Goal: Task Accomplishment & Management: Manage account settings

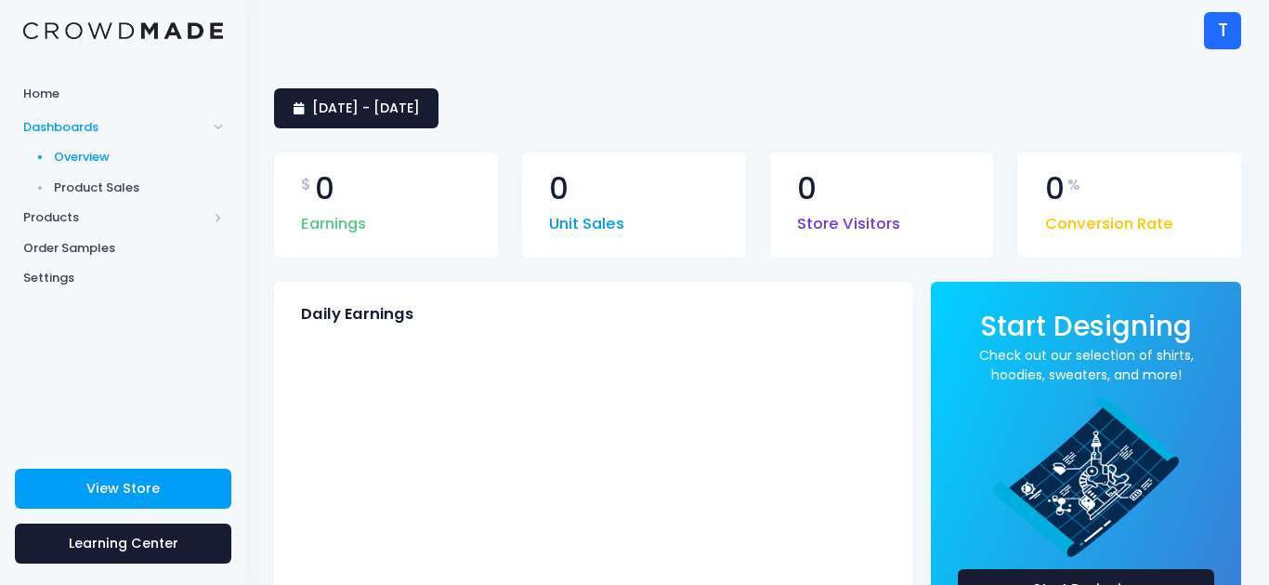
click at [172, 218] on span "Products" at bounding box center [115, 217] width 184 height 19
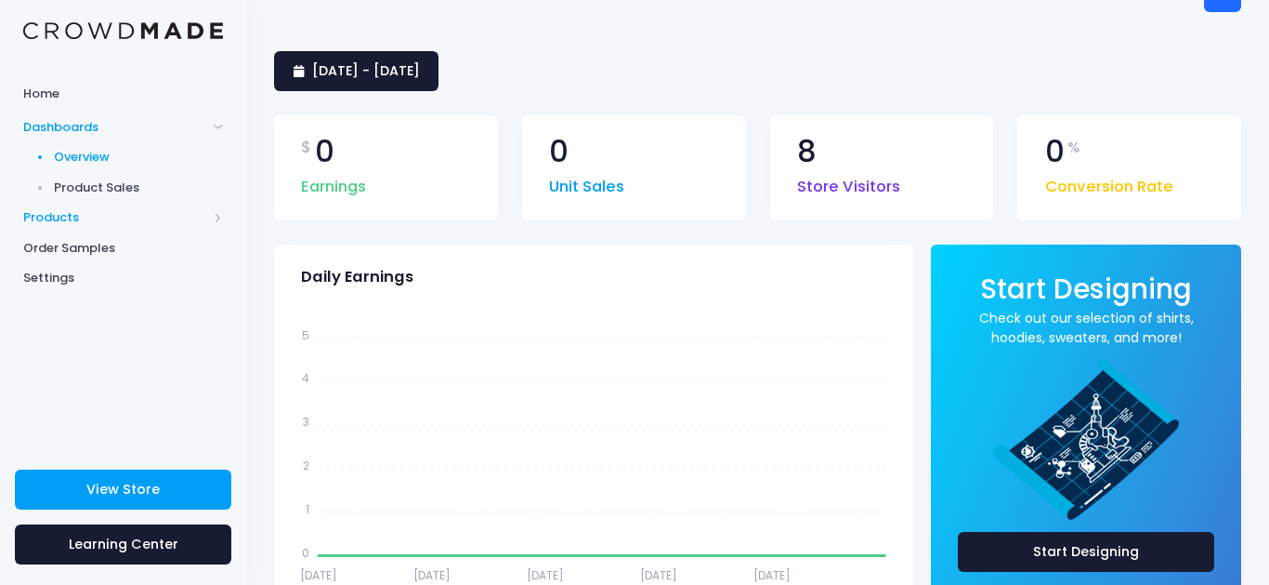
scroll to position [37, 0]
click at [159, 222] on span "Products" at bounding box center [115, 217] width 184 height 19
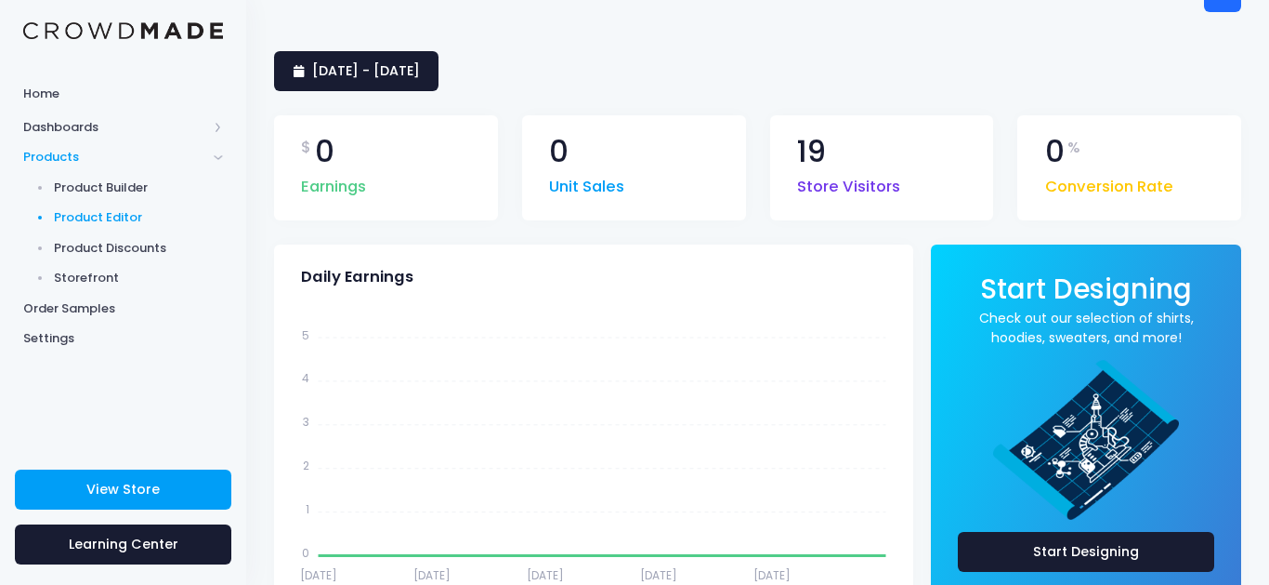
click at [123, 217] on span "Product Editor" at bounding box center [139, 217] width 170 height 19
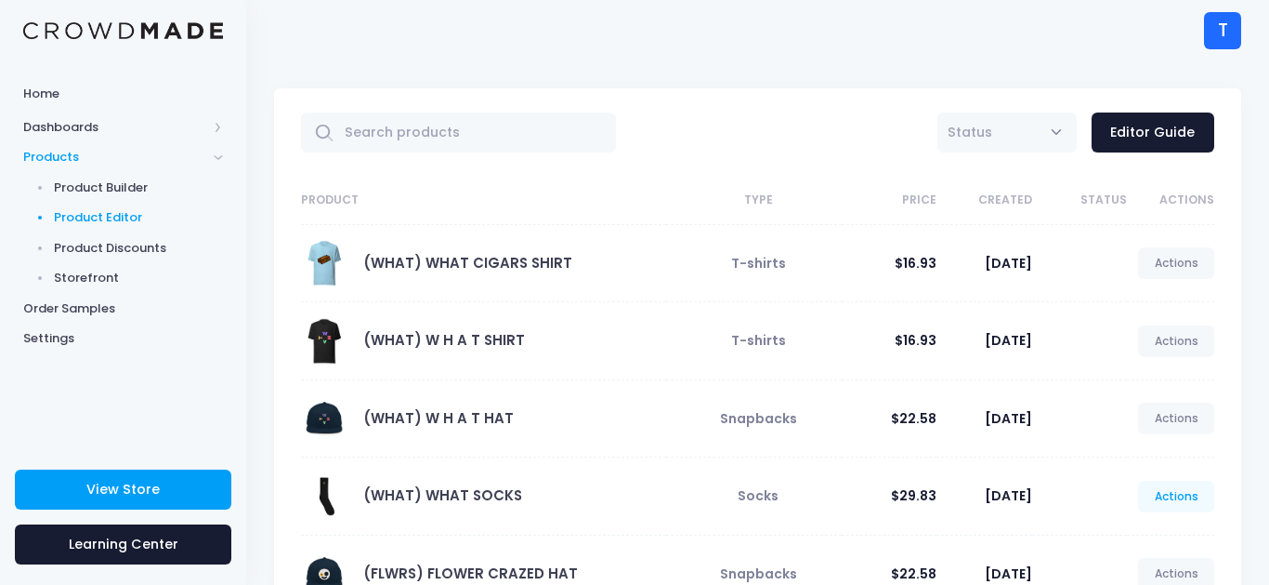
click at [1176, 503] on link "Actions" at bounding box center [1176, 496] width 76 height 32
click at [1142, 391] on link "Edit" at bounding box center [1157, 386] width 99 height 33
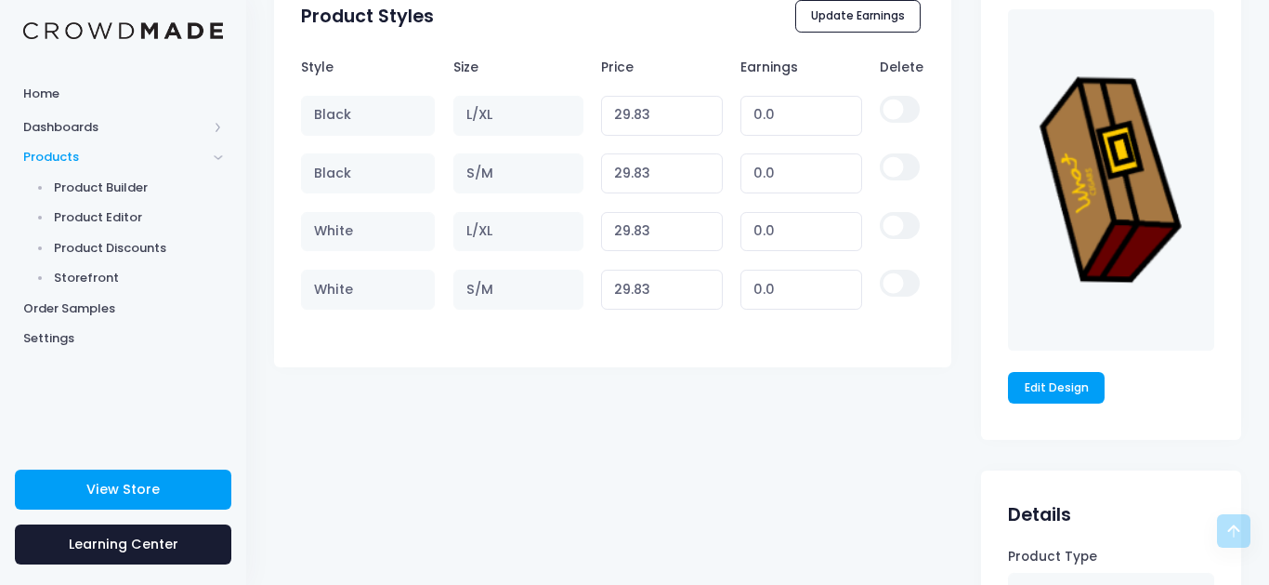
scroll to position [1190, 0]
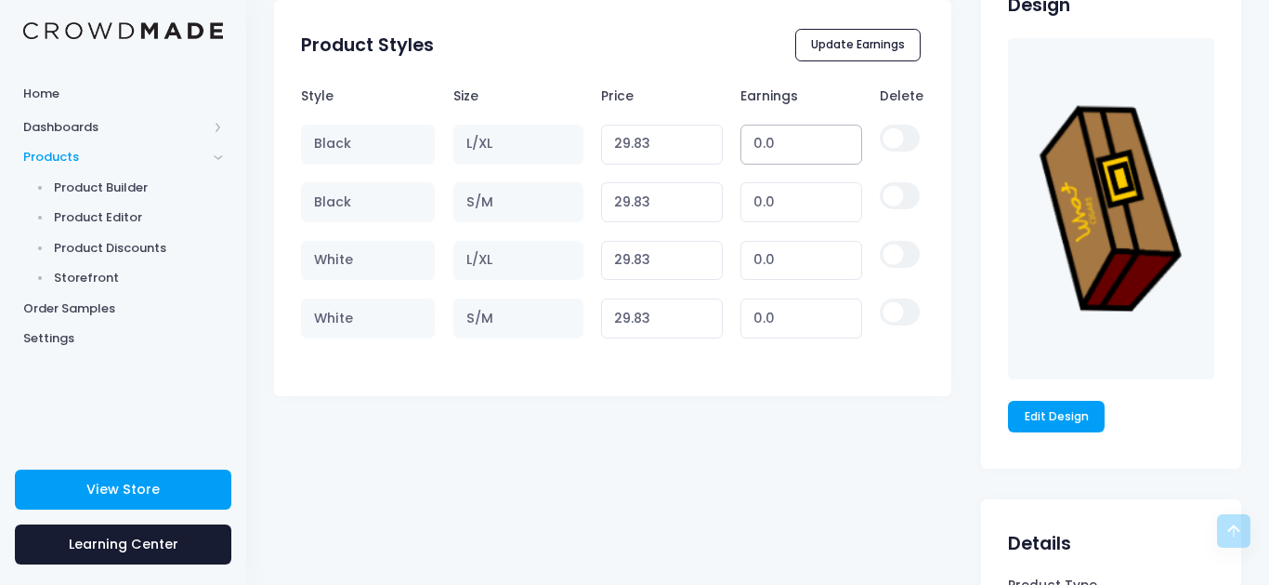
click at [810, 145] on input "0.0" at bounding box center [802, 145] width 122 height 40
type input "0"
click at [775, 314] on tbody "Black L/XL 29.83 Variant price must be at least $29.83 and not more than $250 0…" at bounding box center [612, 231] width 623 height 232
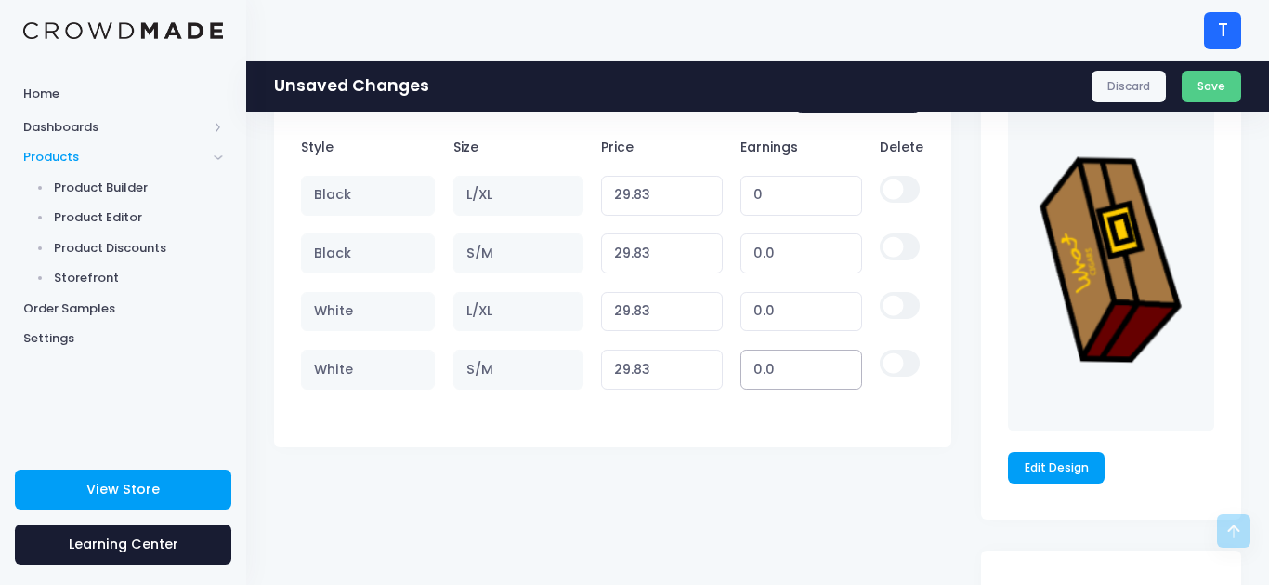
type input "0"
type input "1"
type input "30.83"
type input "10"
type input "39.83"
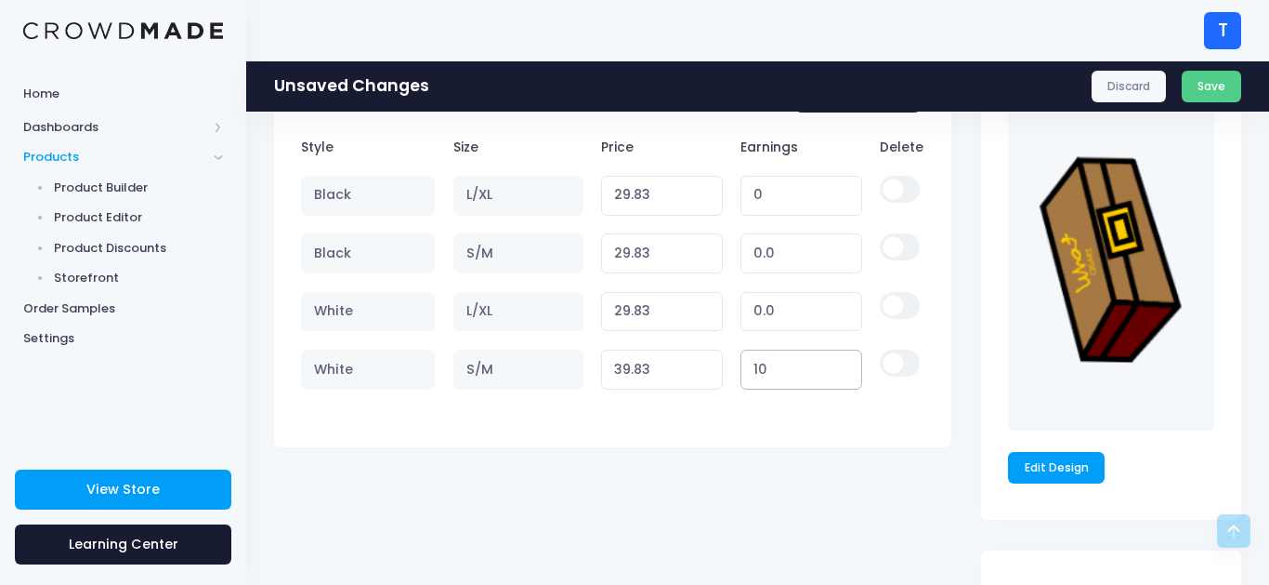
type input "10"
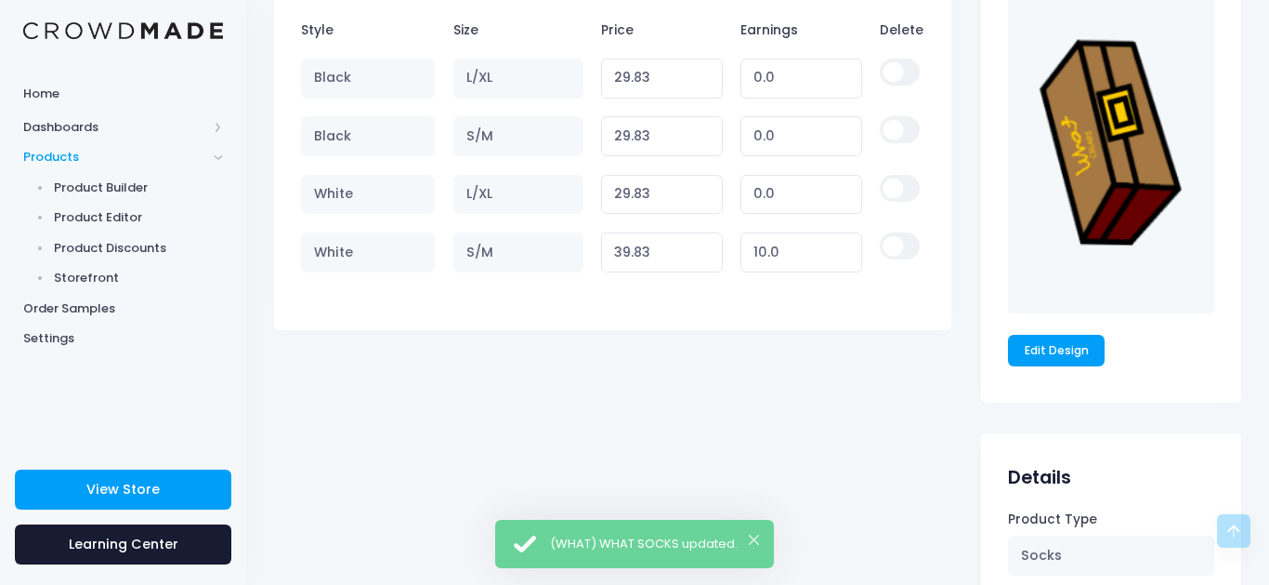
scroll to position [1301, 0]
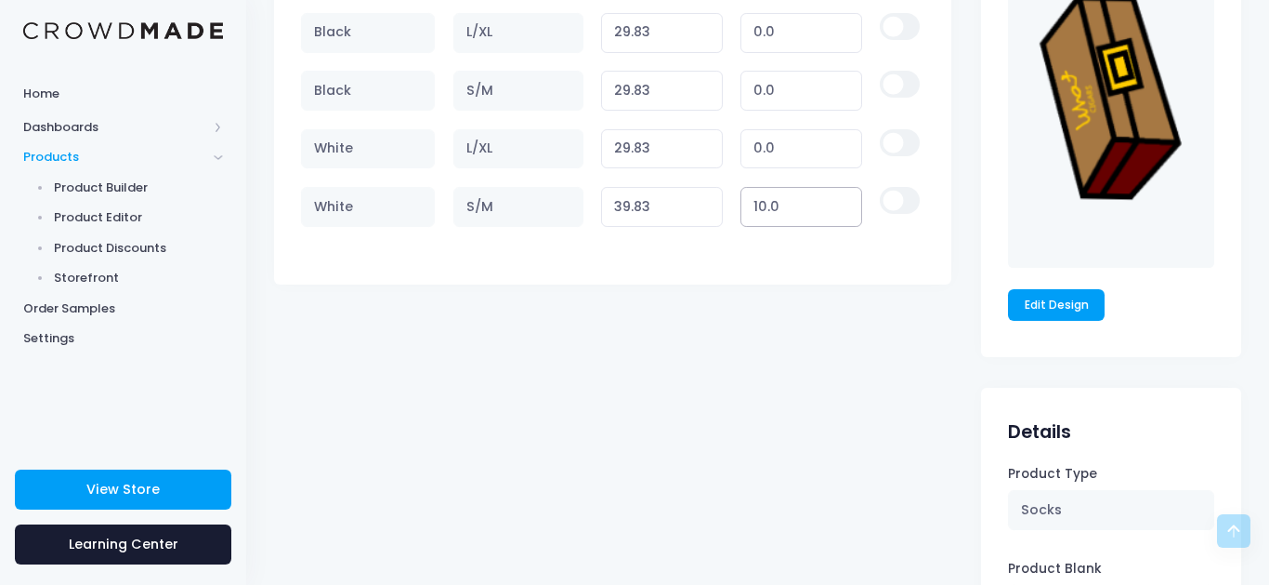
click at [799, 205] on input "10.0" at bounding box center [802, 207] width 122 height 40
type input "1"
type input "30.83"
type input "0"
type input "29.83"
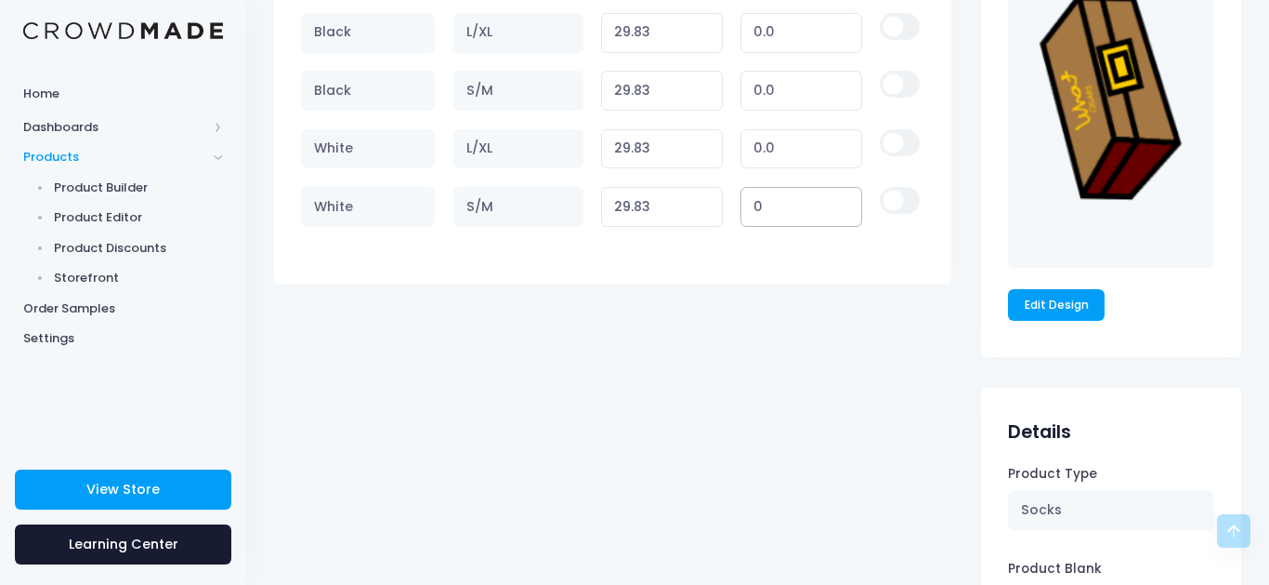
type input "0"
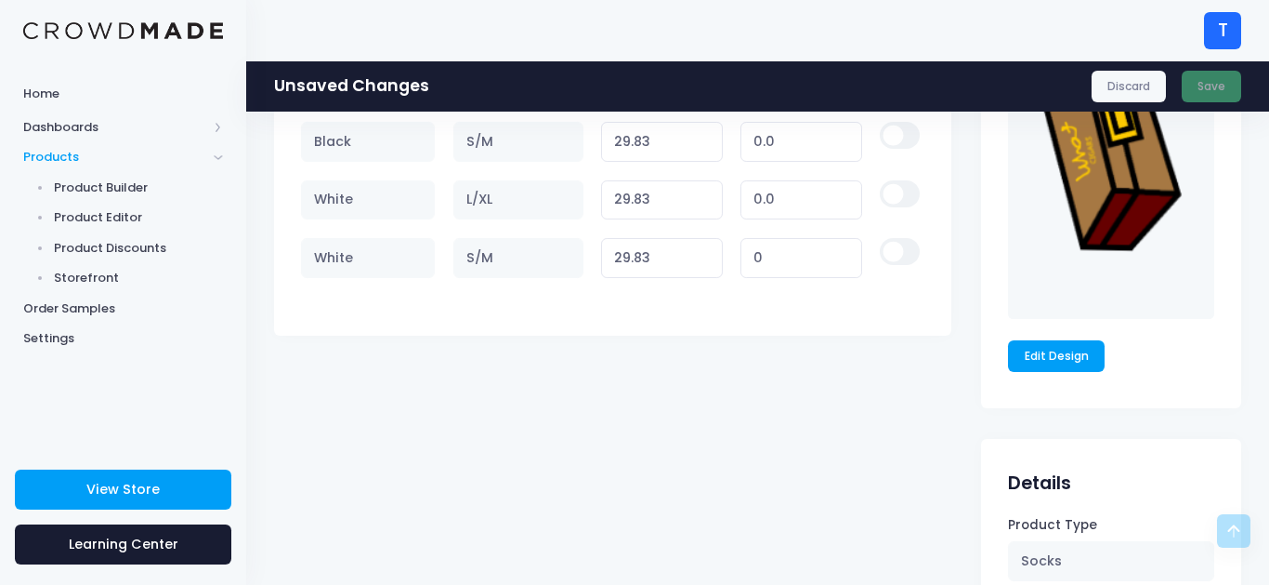
click at [1203, 93] on div "Discard Save" at bounding box center [1167, 87] width 150 height 32
click at [75, 217] on span "Product Editor" at bounding box center [139, 217] width 170 height 19
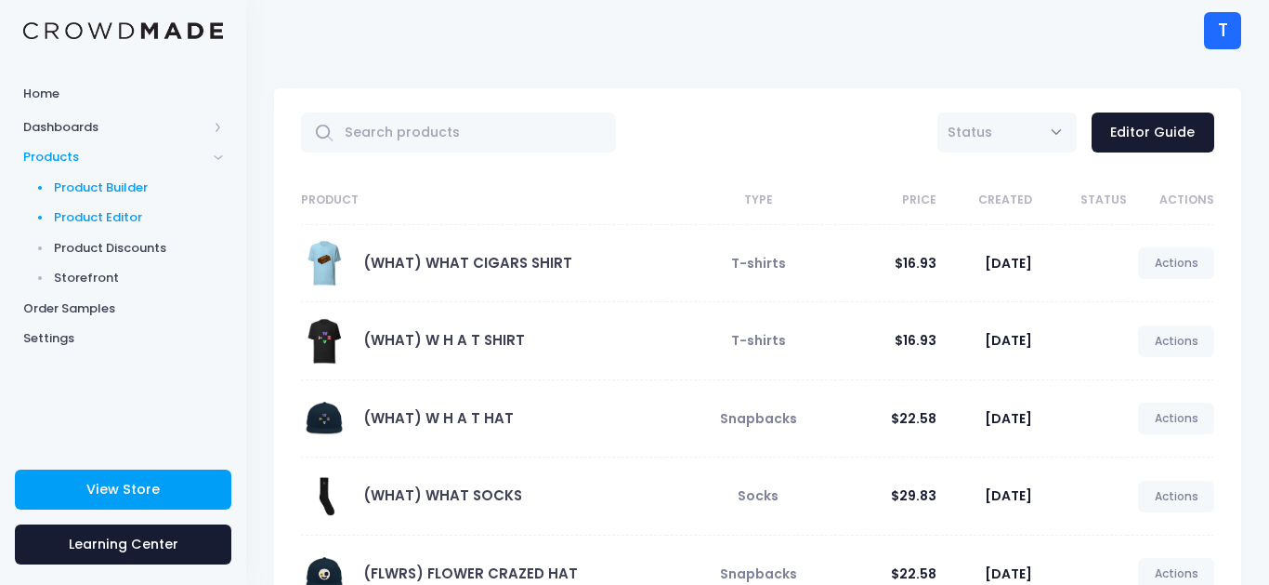
click at [99, 191] on span "Product Builder" at bounding box center [139, 187] width 170 height 19
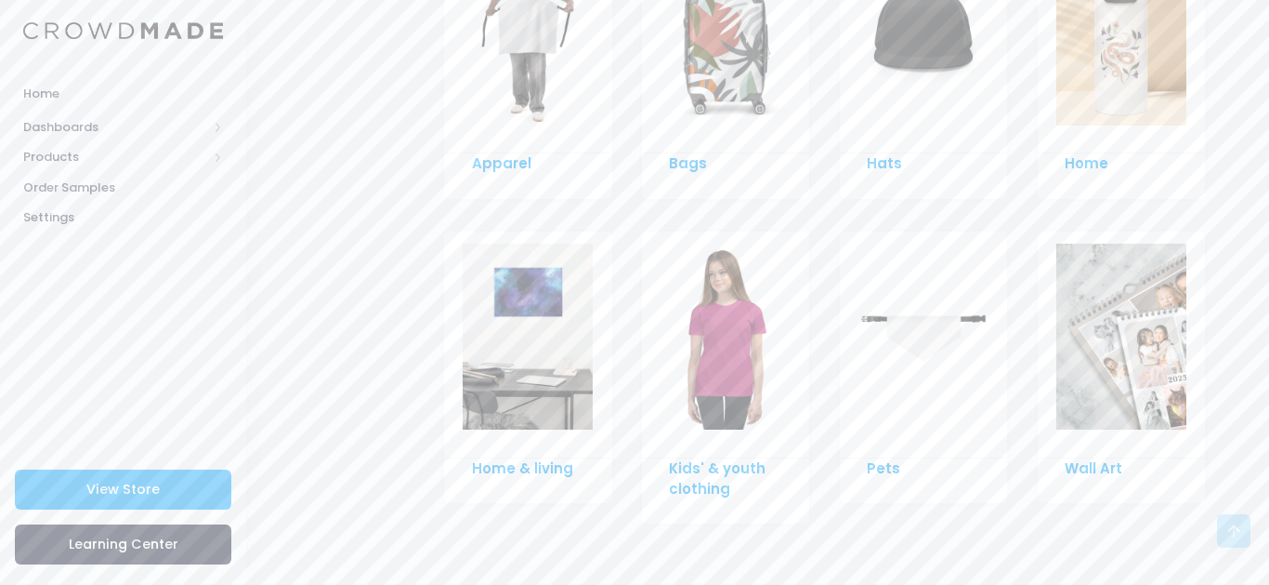
scroll to position [620, 0]
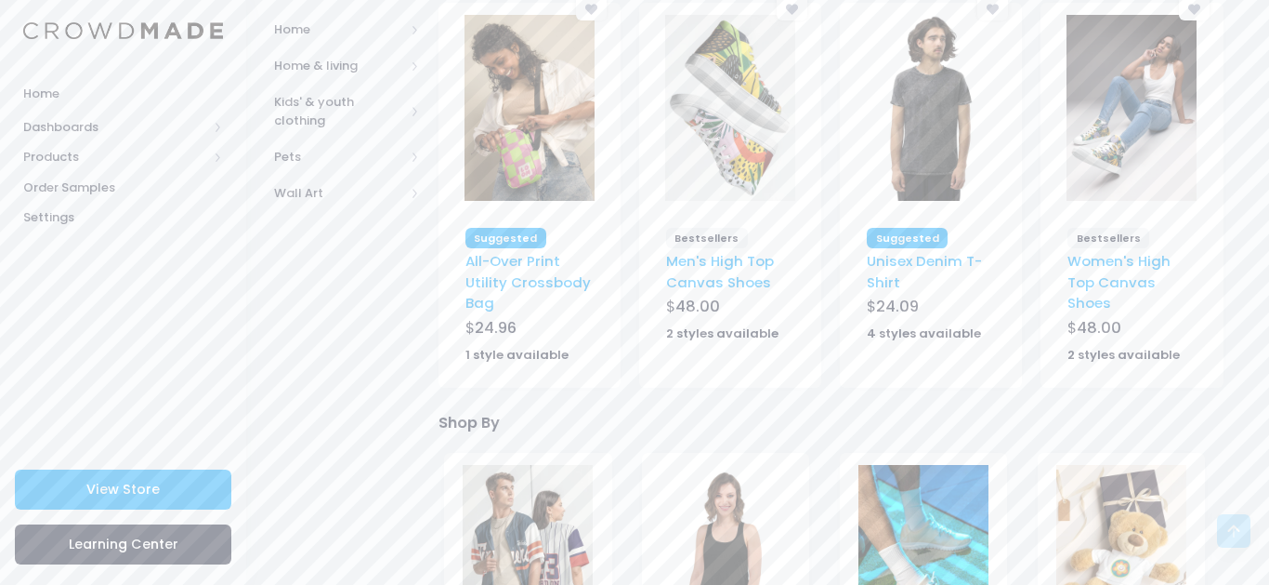
drag, startPoint x: 1269, startPoint y: 116, endPoint x: 1045, endPoint y: 177, distance: 232.2
click at [1045, 177] on div "['Bestsellers'] - Women's High Top Canvas Shoes - WOMEN'S_HIGH_TOP_CANVAS_SHOES…" at bounding box center [1132, 115] width 183 height 225
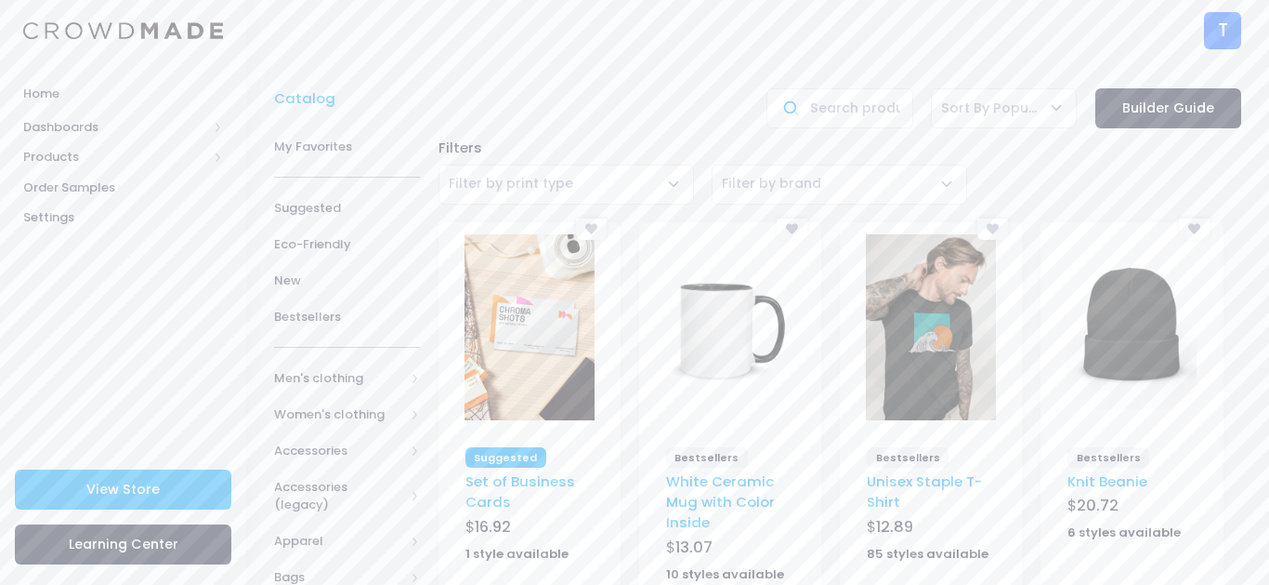
scroll to position [37, 0]
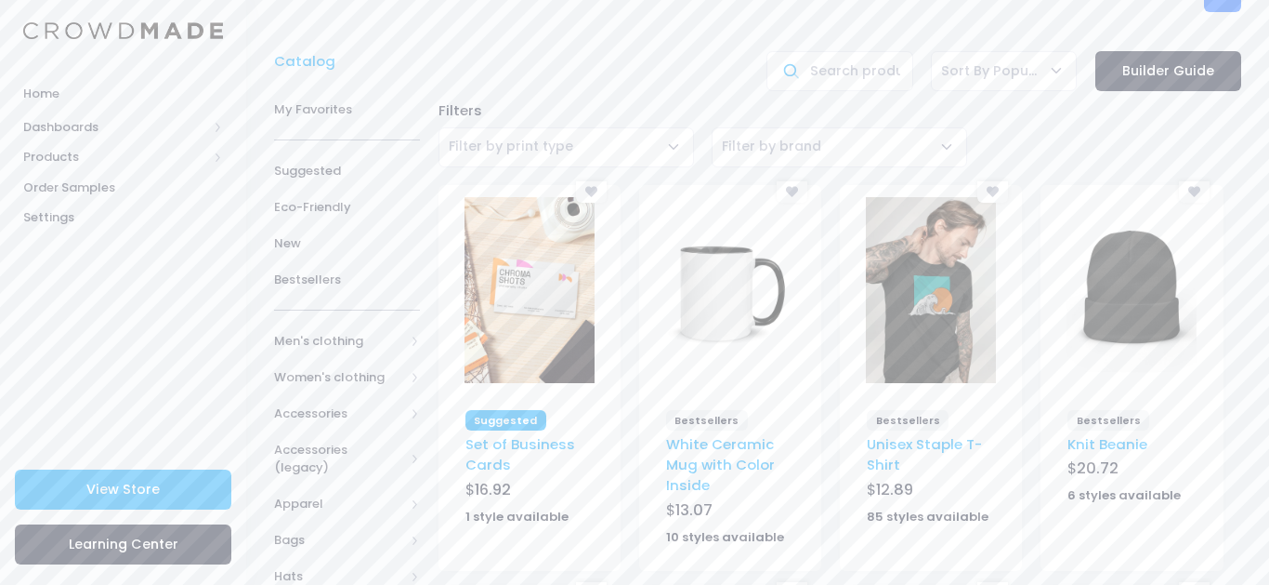
click at [70, 157] on span "Products" at bounding box center [115, 157] width 184 height 19
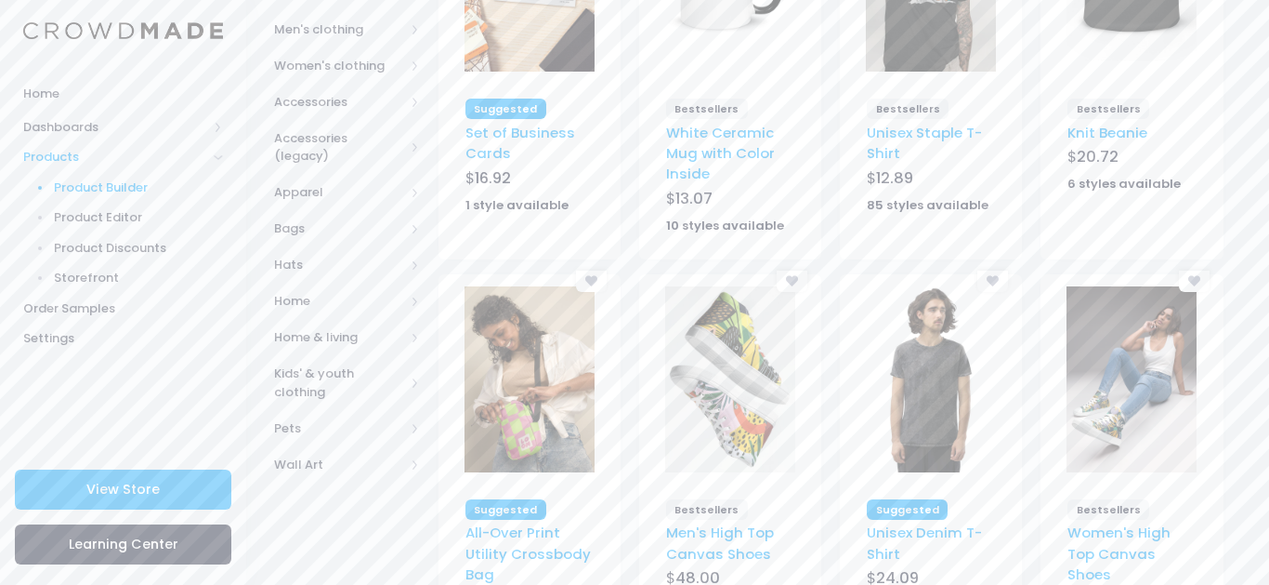
scroll to position [355, 0]
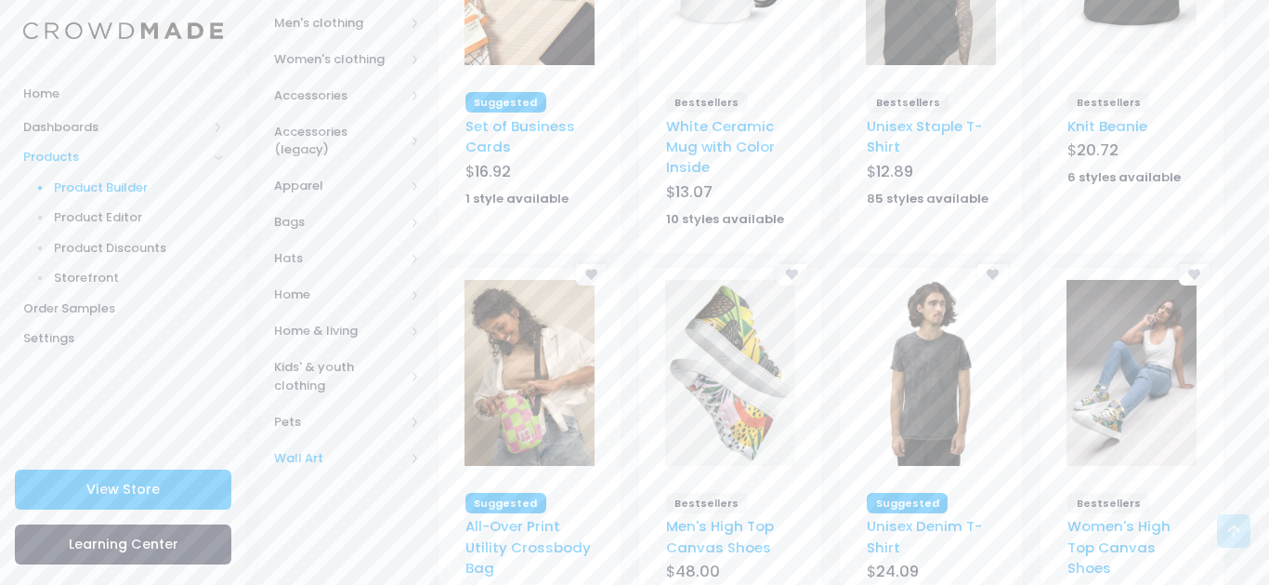
click at [339, 449] on span "Wall Art" at bounding box center [339, 458] width 130 height 19
click at [346, 521] on span "Prints" at bounding box center [343, 530] width 78 height 19
click at [341, 558] on span "All Prints" at bounding box center [354, 567] width 85 height 19
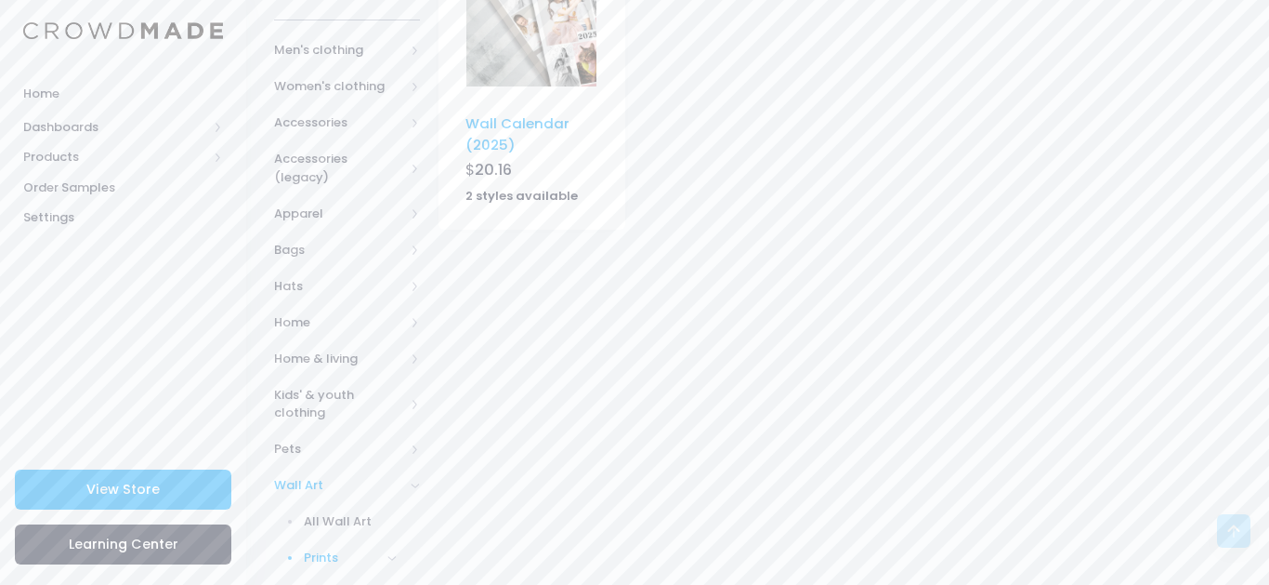
scroll to position [437, 0]
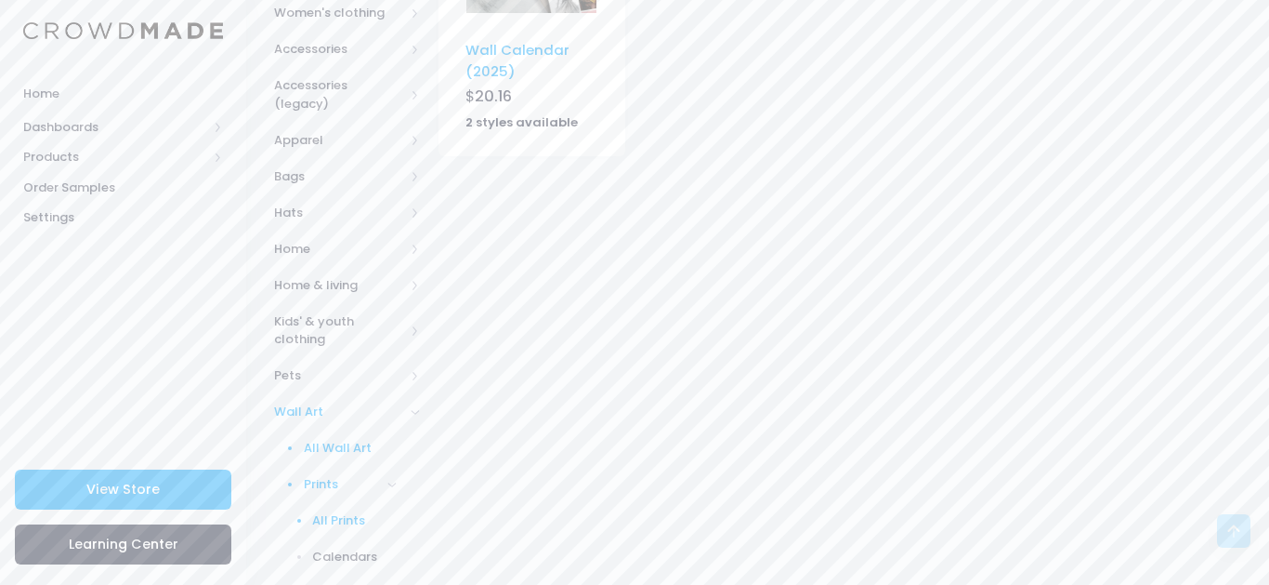
click at [349, 439] on span "All Wall Art" at bounding box center [351, 448] width 94 height 19
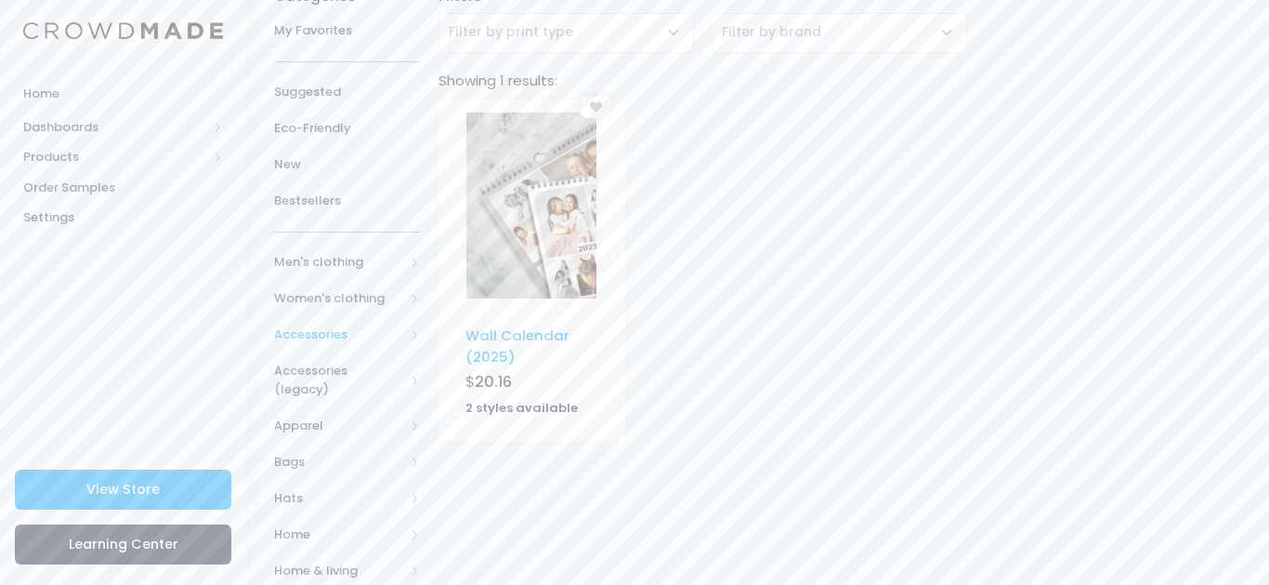
scroll to position [186, 0]
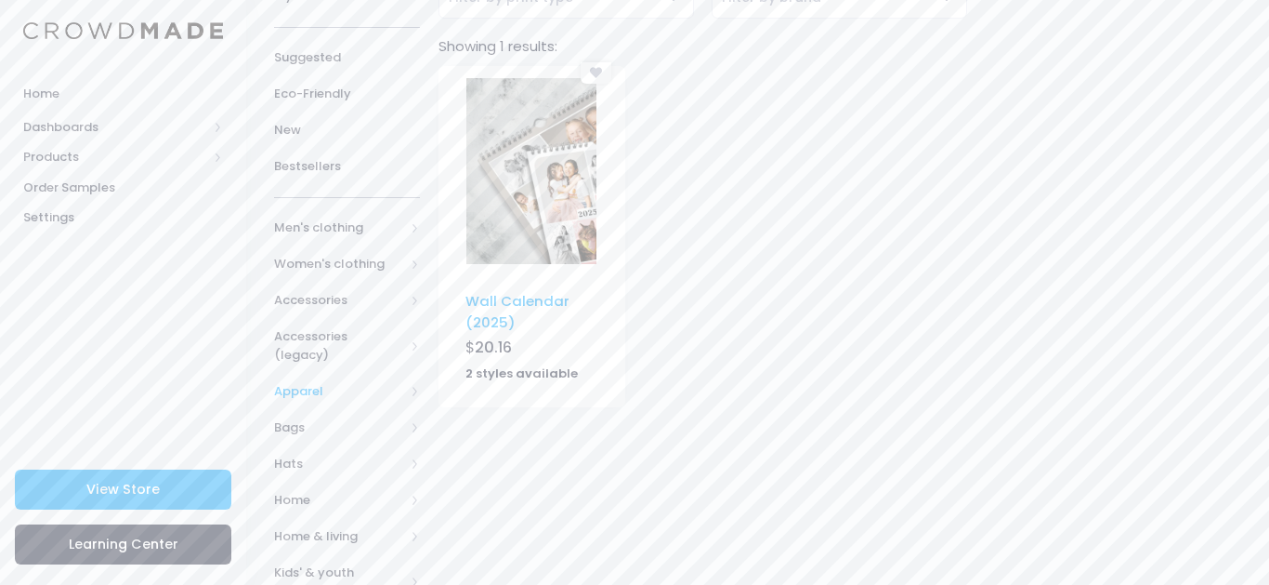
click at [376, 382] on span "Apparel" at bounding box center [339, 391] width 130 height 19
click at [358, 454] on span "Outerwear" at bounding box center [343, 463] width 78 height 19
click at [329, 540] on span "Fleece Jackets" at bounding box center [354, 545] width 85 height 36
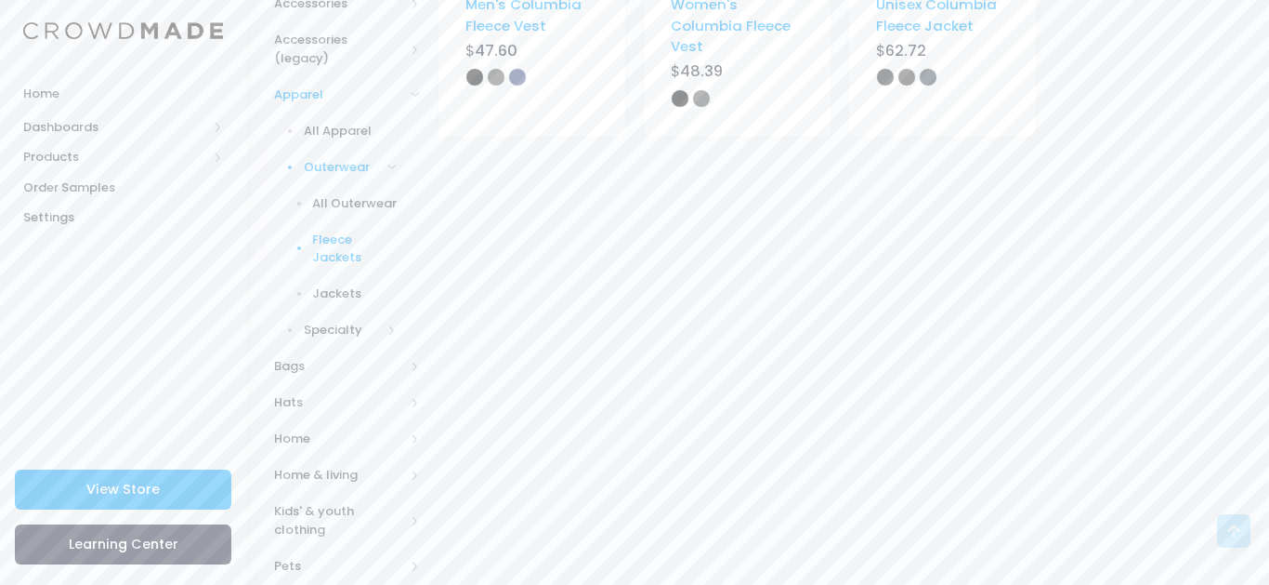
scroll to position [483, 0]
click at [343, 283] on span "Jackets" at bounding box center [354, 292] width 85 height 19
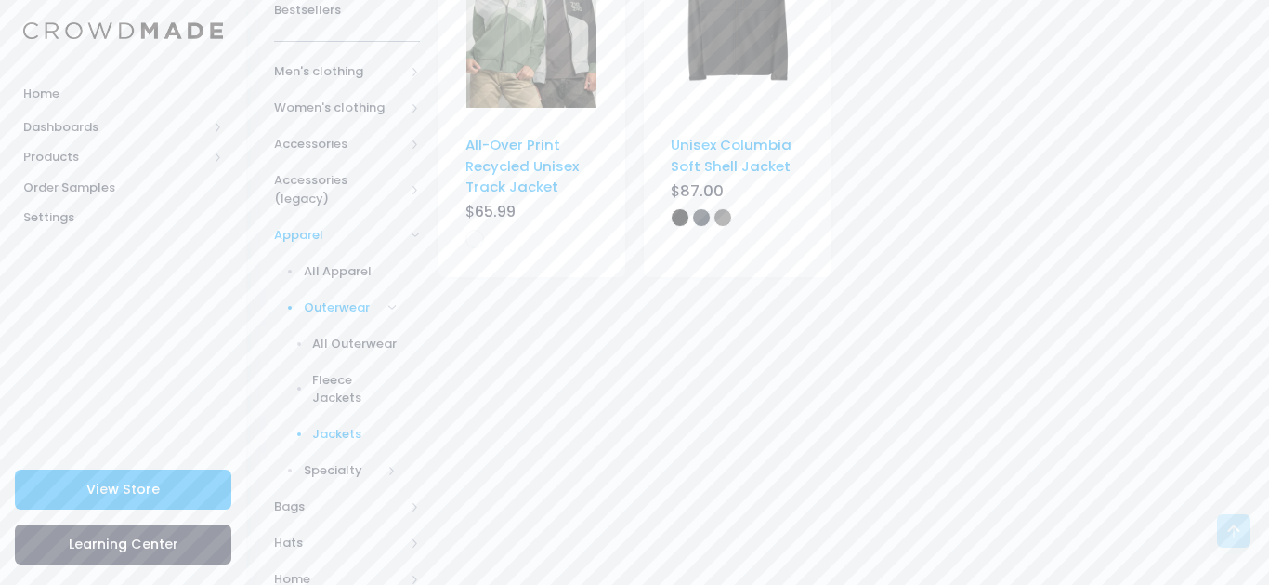
scroll to position [379, 0]
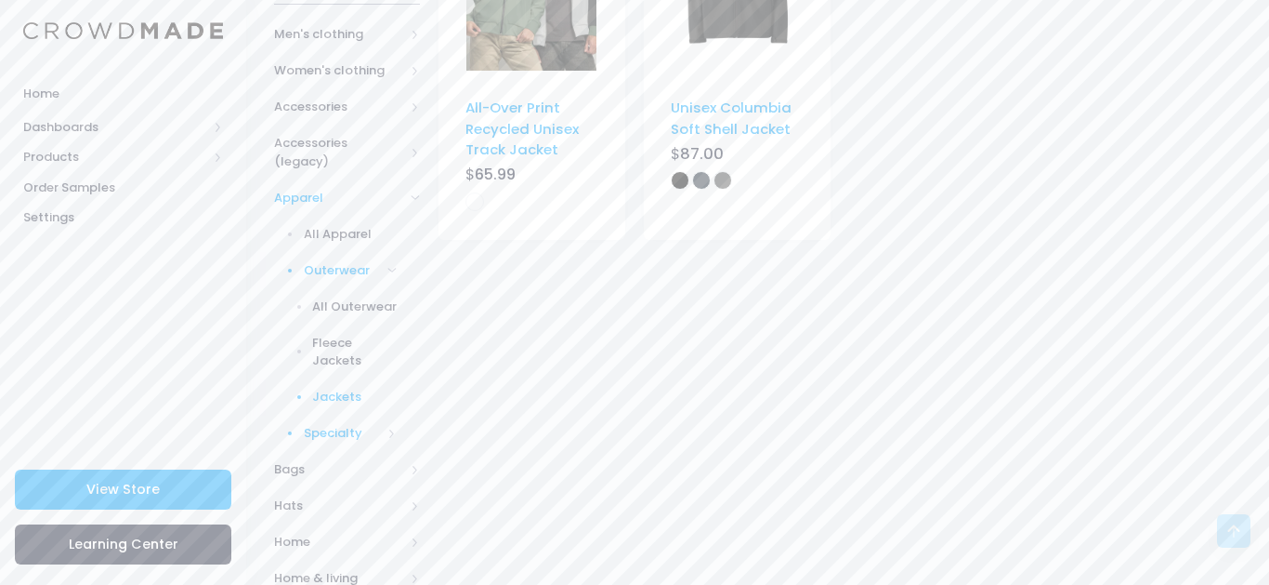
click at [330, 424] on span "Specialty" at bounding box center [343, 433] width 78 height 19
click at [326, 334] on span "All Specialty" at bounding box center [354, 343] width 85 height 19
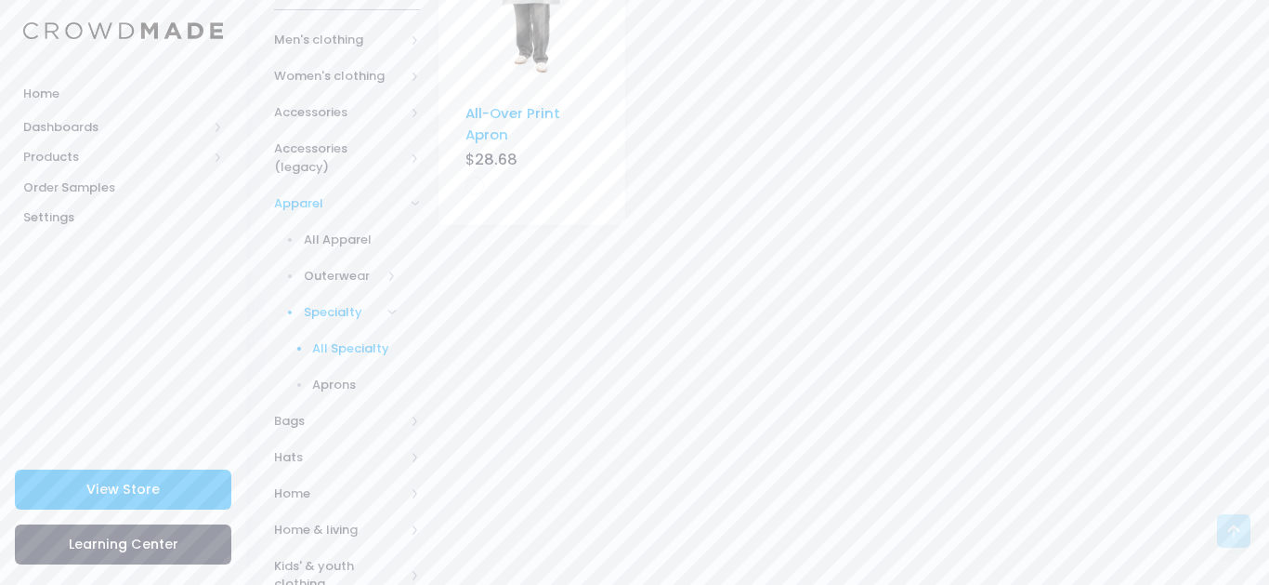
scroll to position [446, 0]
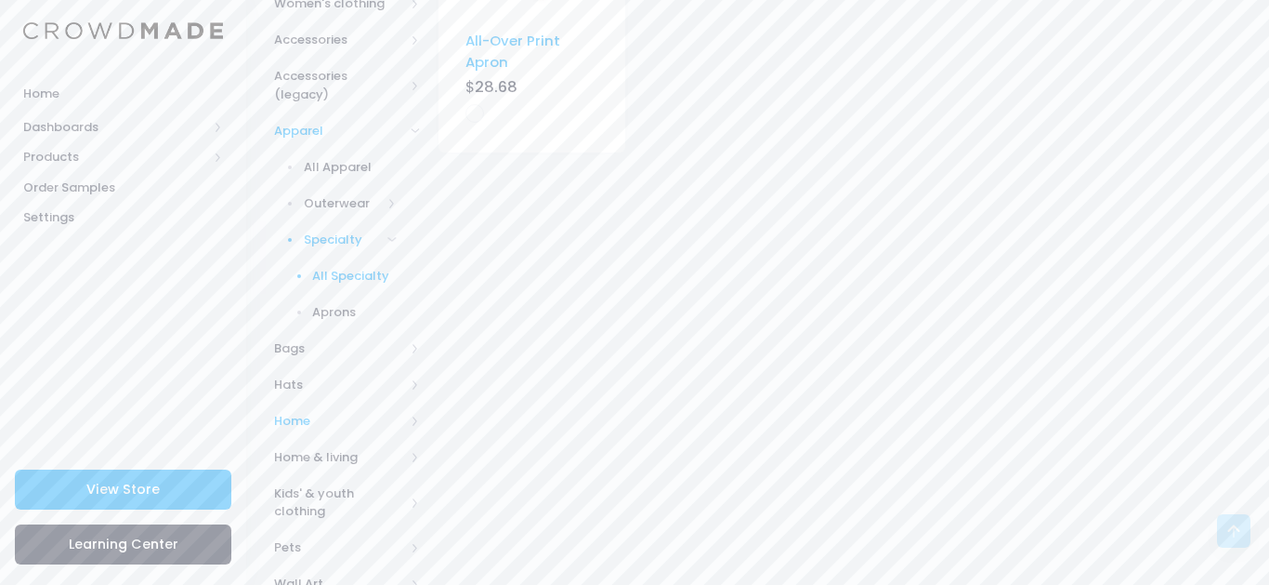
click at [322, 413] on span "Home" at bounding box center [347, 420] width 146 height 36
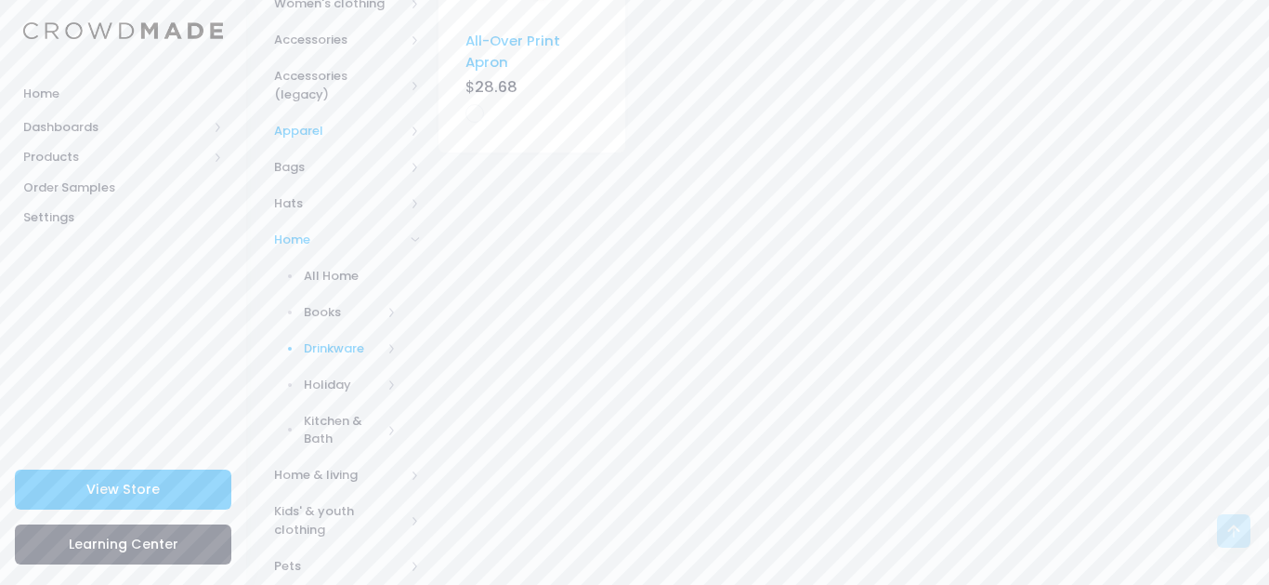
click at [327, 339] on span "Drinkware" at bounding box center [343, 348] width 78 height 19
click at [329, 339] on span "Drinkware" at bounding box center [343, 348] width 78 height 19
click at [333, 303] on span "Books" at bounding box center [343, 312] width 78 height 19
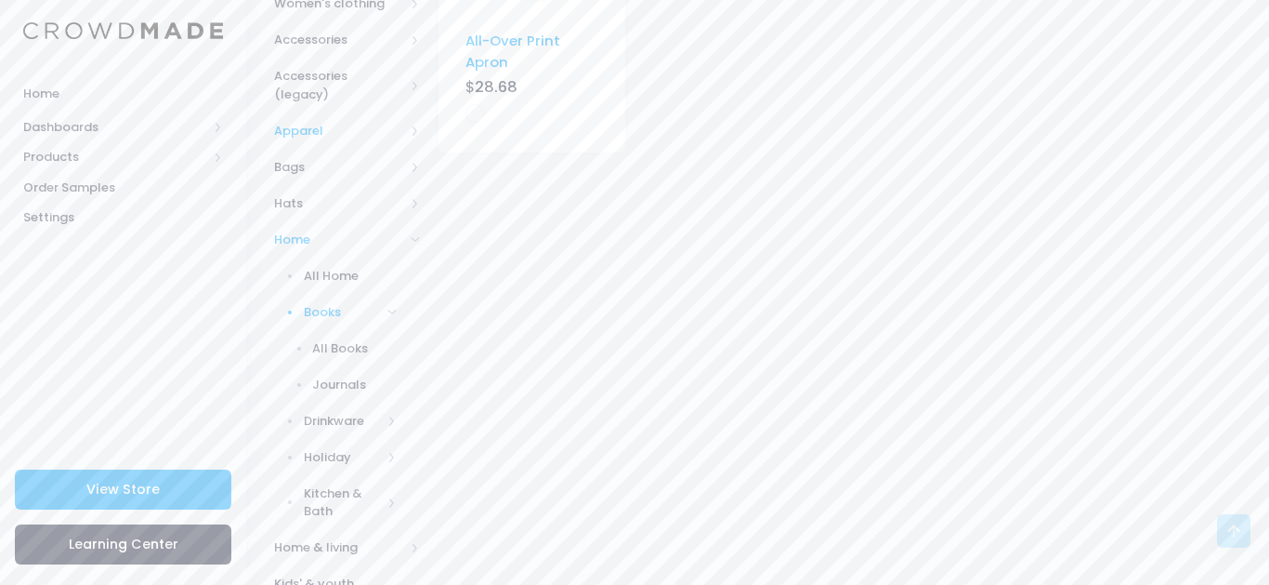
click at [333, 303] on span "Books" at bounding box center [343, 312] width 78 height 19
click at [346, 376] on link "Holiday" at bounding box center [335, 384] width 170 height 36
click at [327, 412] on span "Kitchen & Bath" at bounding box center [343, 430] width 78 height 36
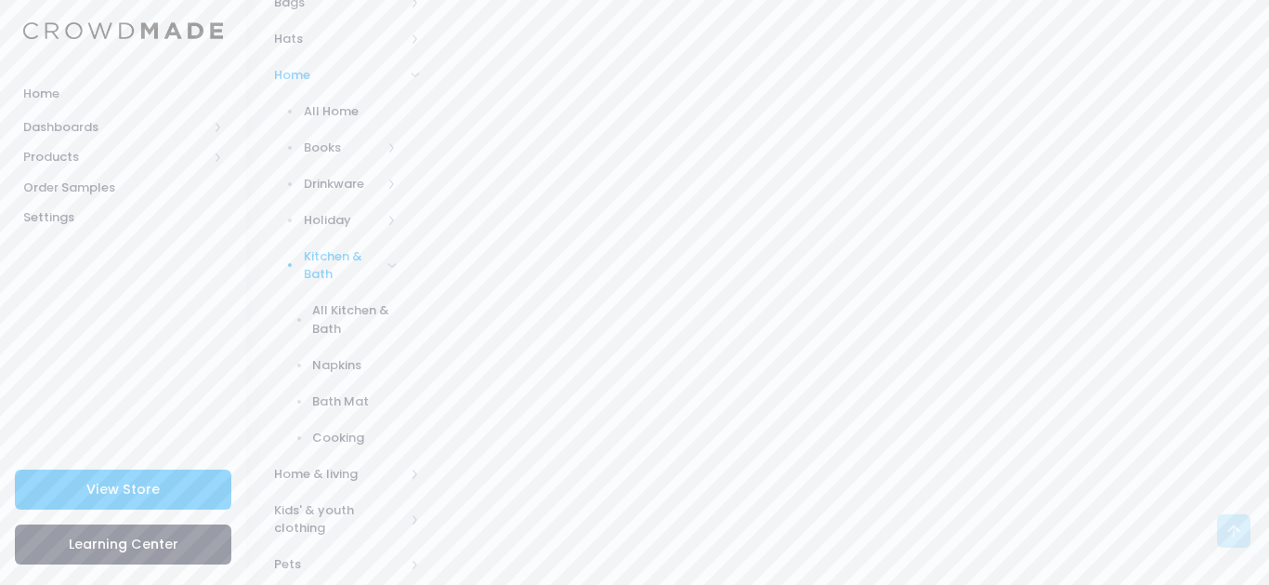
scroll to position [654, 0]
click at [312, 212] on span "Kitchen & Bath" at bounding box center [343, 222] width 78 height 36
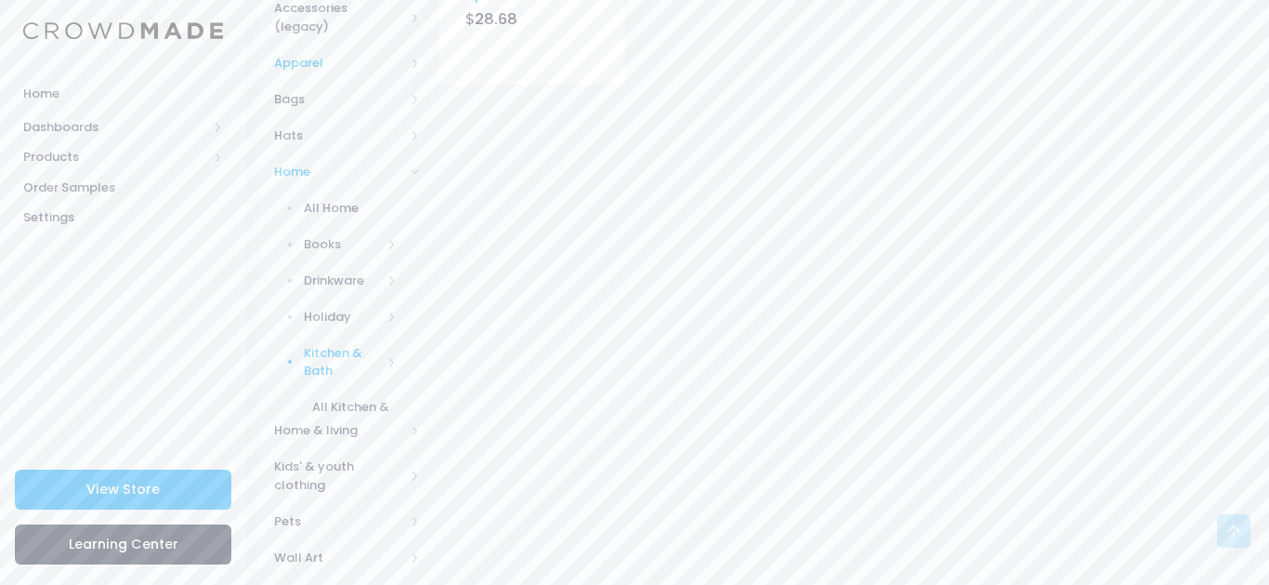
scroll to position [492, 0]
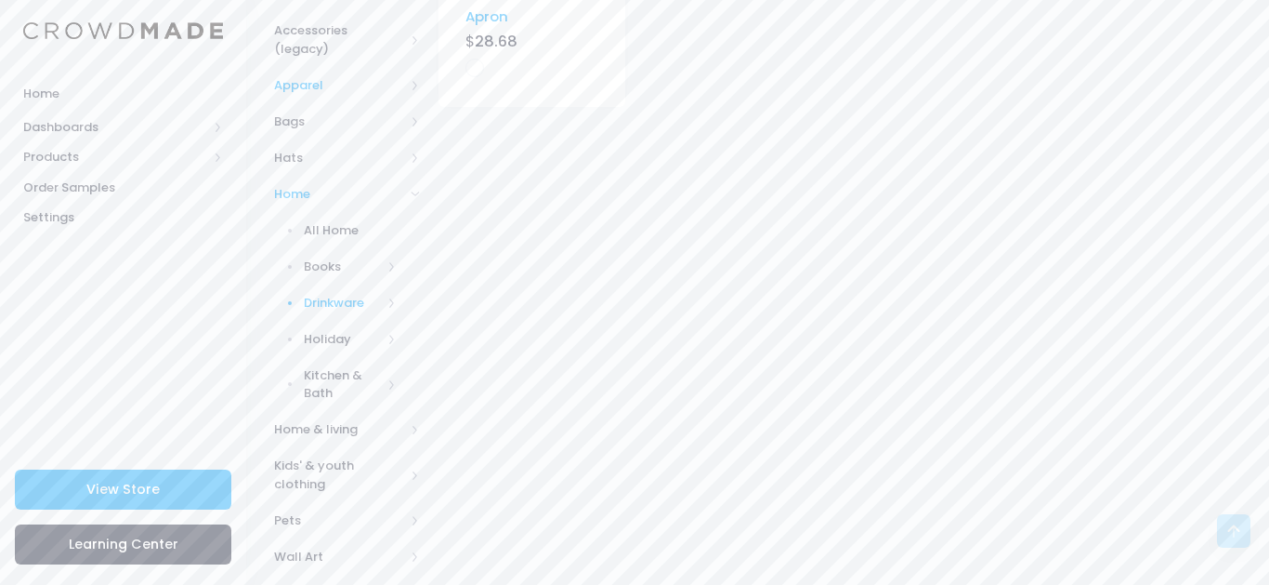
click at [362, 294] on span "Drinkware" at bounding box center [343, 303] width 78 height 19
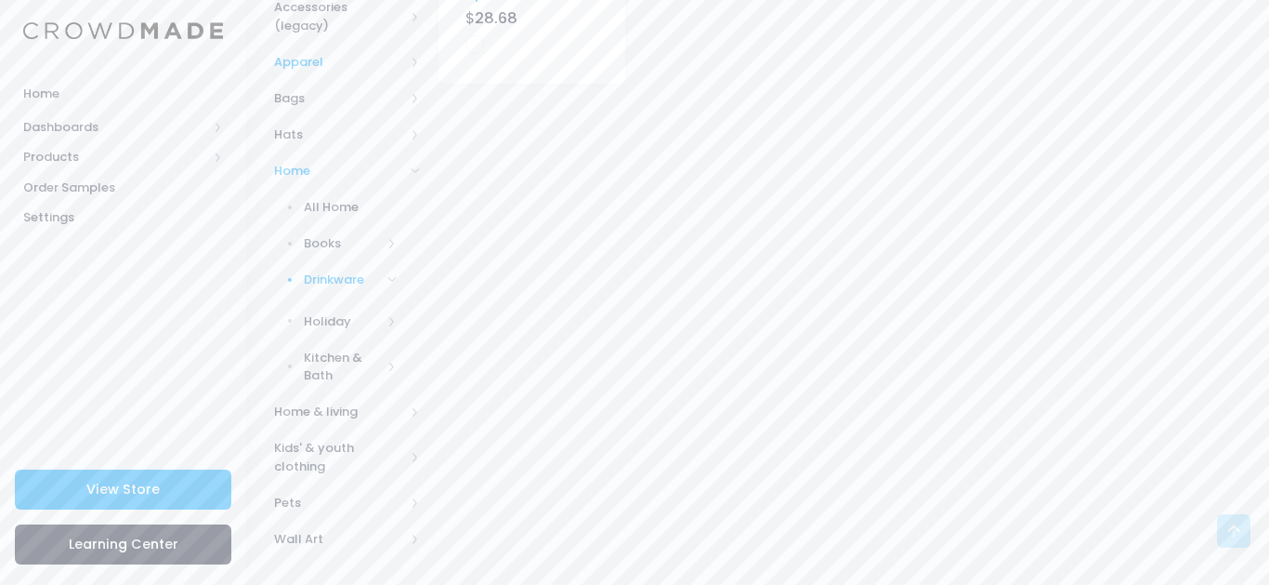
scroll to position [564, 0]
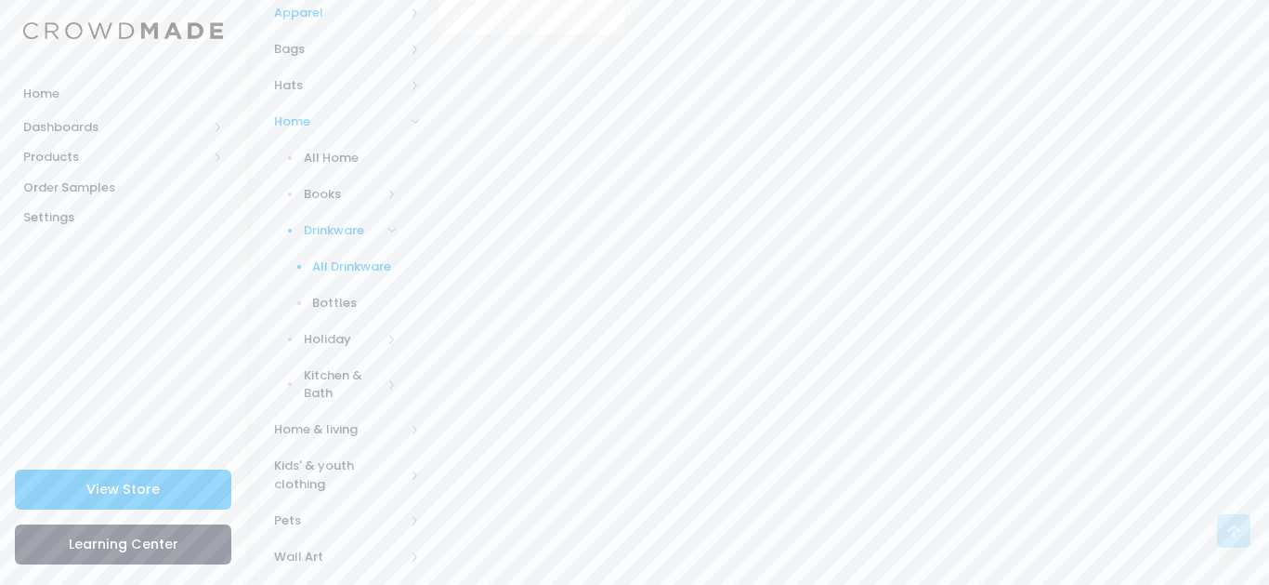
click at [335, 257] on span "All Drinkware" at bounding box center [354, 266] width 85 height 19
